Goal: Information Seeking & Learning: Learn about a topic

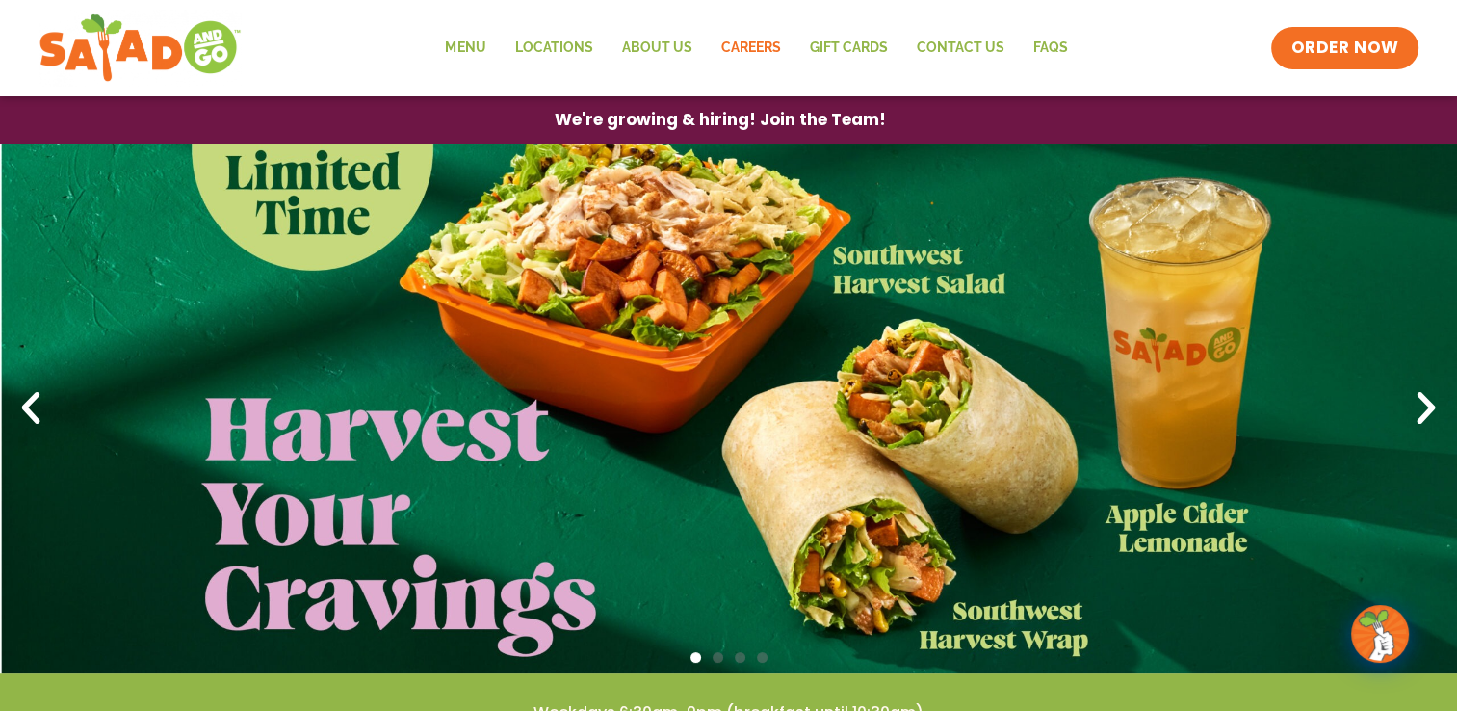
click at [768, 39] on link "Careers" at bounding box center [750, 48] width 89 height 44
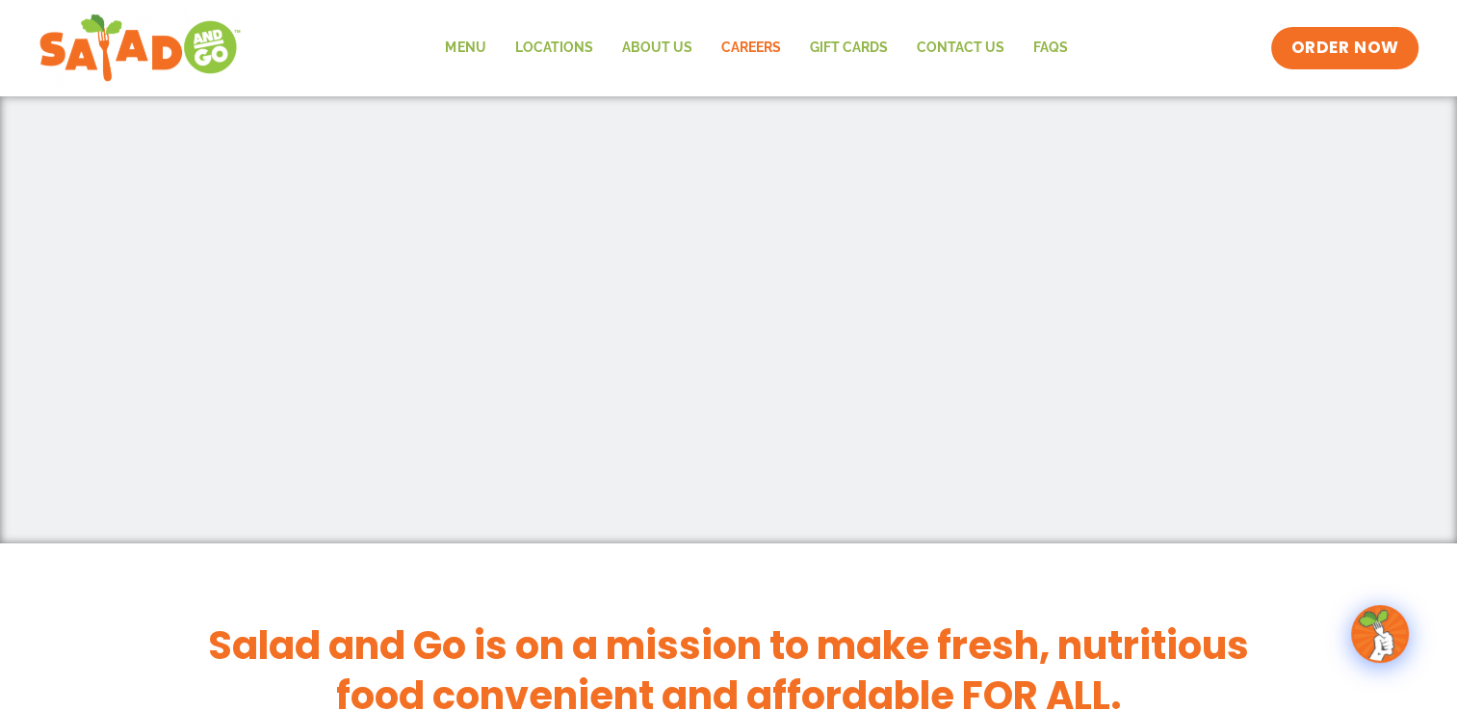
scroll to position [835, 0]
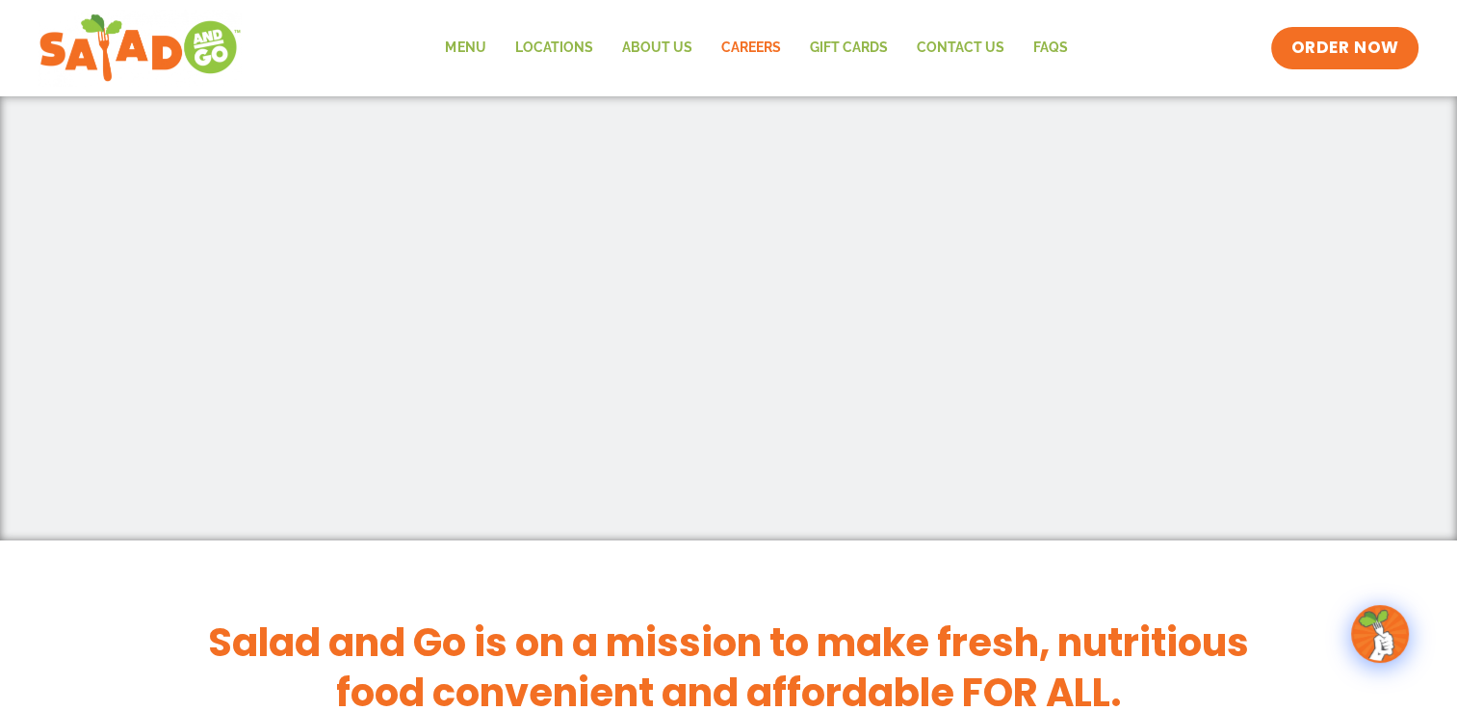
click at [509, 406] on p at bounding box center [729, 58] width 917 height 728
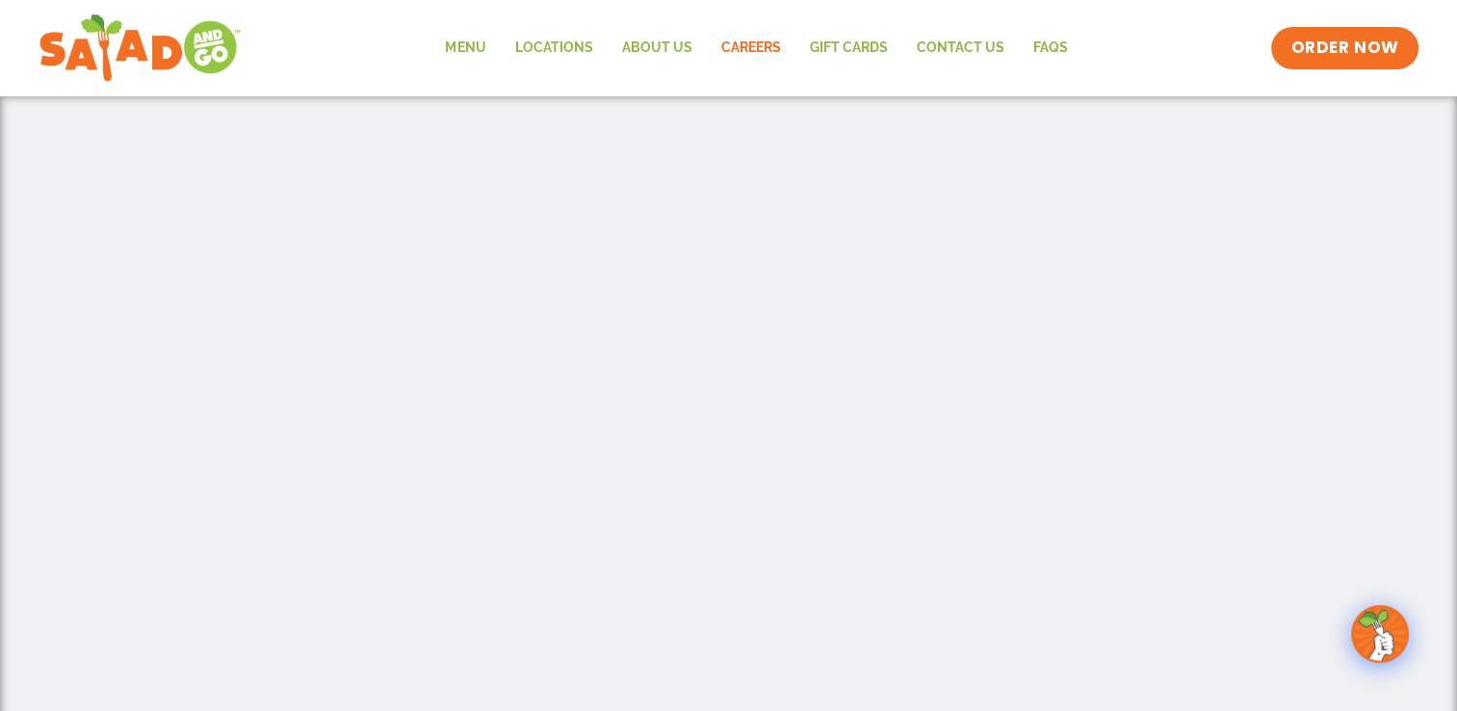
scroll to position [623, 0]
click at [1191, 605] on div at bounding box center [729, 319] width 1098 height 866
click at [1175, 629] on p at bounding box center [729, 270] width 917 height 728
click at [1178, 632] on p at bounding box center [729, 270] width 917 height 728
click at [1190, 609] on div at bounding box center [729, 319] width 1098 height 866
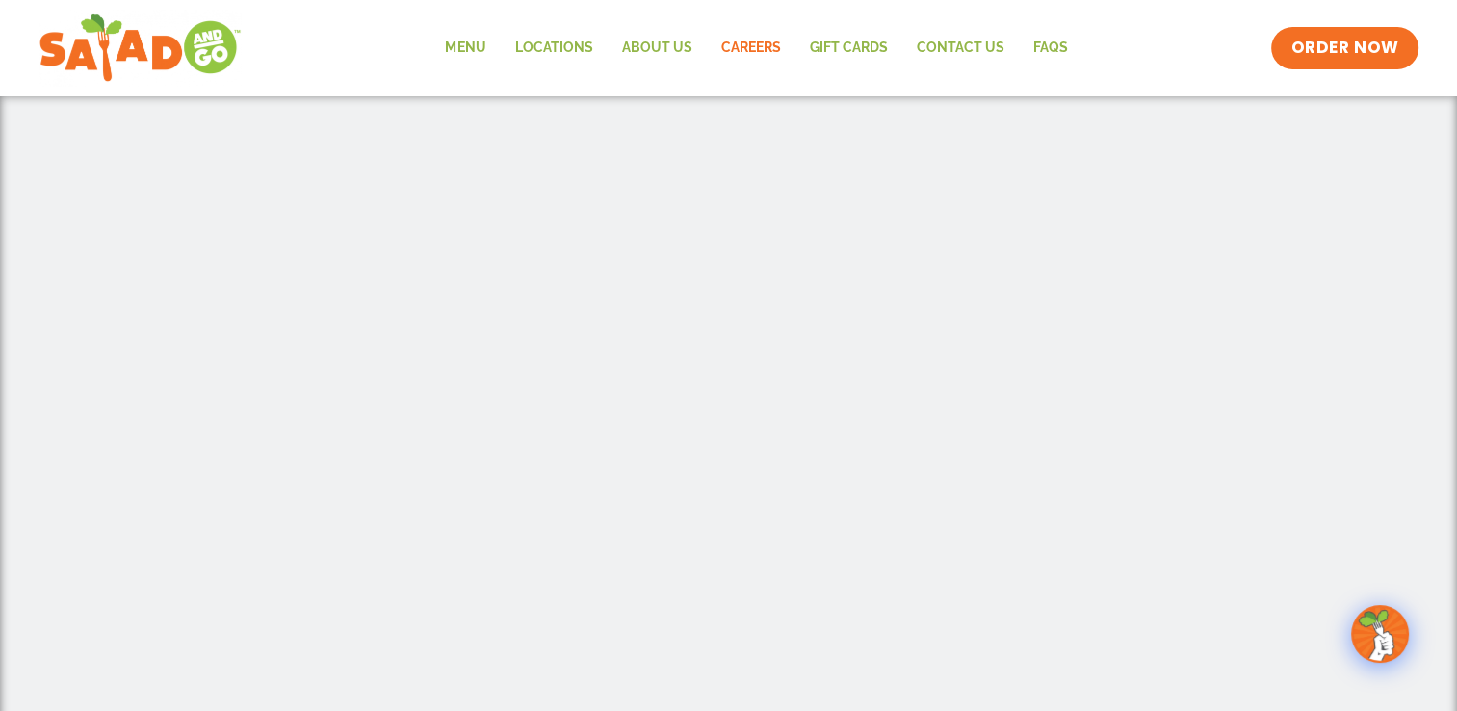
click at [1192, 616] on div at bounding box center [729, 319] width 1098 height 866
click at [1193, 620] on div at bounding box center [729, 319] width 1098 height 866
click at [1183, 617] on p at bounding box center [729, 270] width 917 height 728
